Goal: Transaction & Acquisition: Purchase product/service

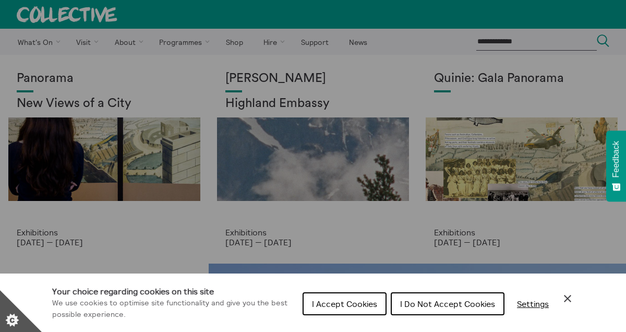
click at [367, 299] on span "I Accept Cookies" at bounding box center [344, 303] width 65 height 10
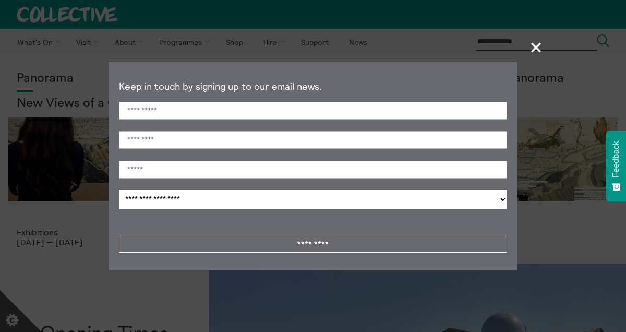
click at [537, 47] on span "+" at bounding box center [536, 47] width 31 height 31
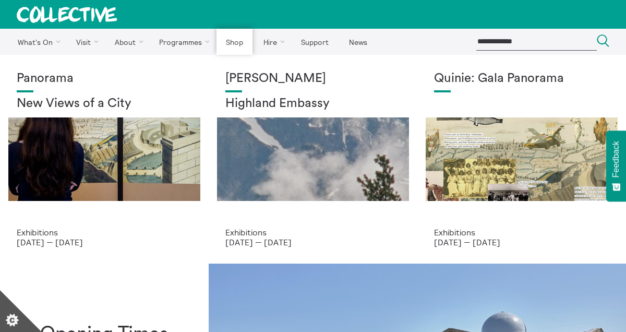
click at [230, 37] on link "Shop" at bounding box center [233, 42] width 35 height 26
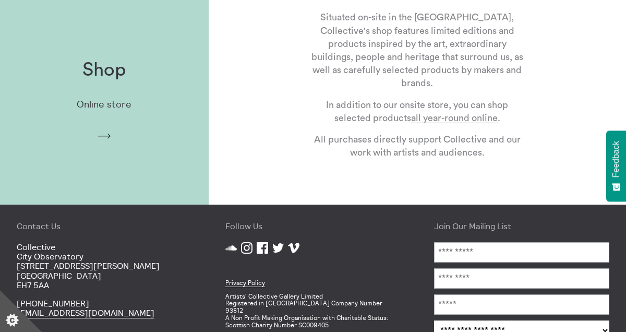
scroll to position [271, 0]
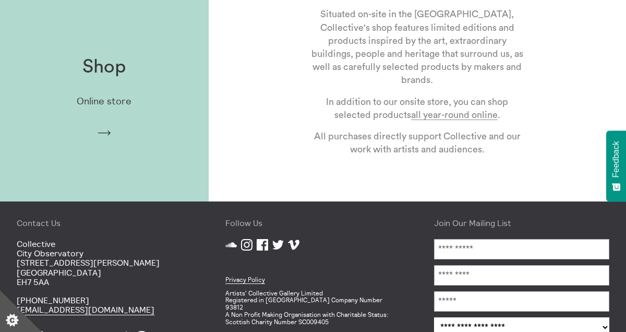
click at [107, 127] on div "Shop Online store Arrow" at bounding box center [104, 97] width 209 height 115
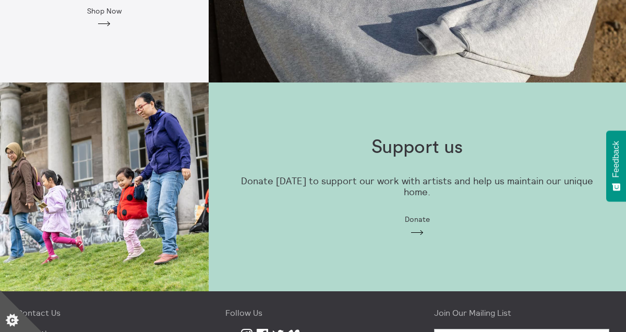
scroll to position [599, 0]
